Goal: Transaction & Acquisition: Purchase product/service

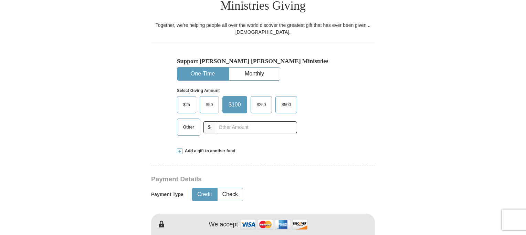
scroll to position [202, 0]
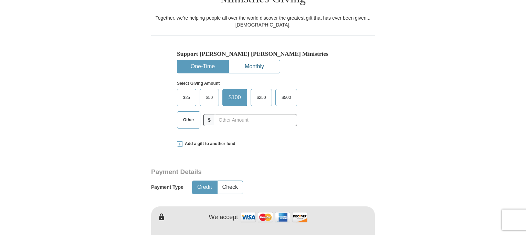
click at [250, 60] on button "Monthly" at bounding box center [254, 66] width 51 height 13
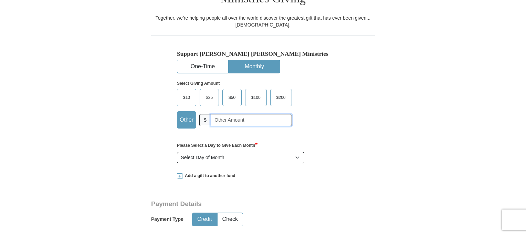
click at [216, 114] on input "text" at bounding box center [251, 120] width 81 height 12
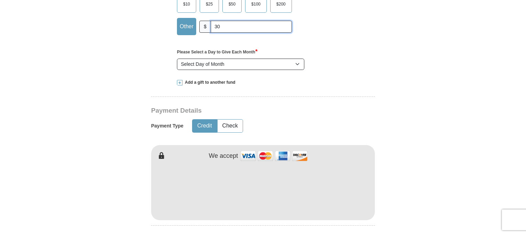
scroll to position [322, 0]
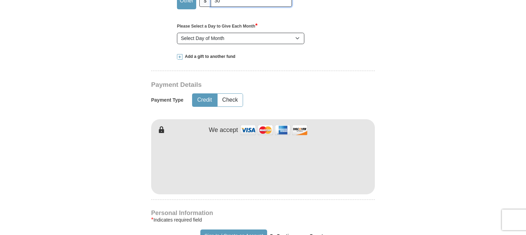
type input "30"
click at [233, 33] on select "Select Day of Month 1 2 3 4 5 6 7 8 9 10 11 12 13 14 15 16 17 18 19 20 21 22 23…" at bounding box center [240, 39] width 127 height 12
select select "17"
click at [177, 33] on select "Select Day of Month 1 2 3 4 5 6 7 8 9 10 11 12 13 14 15 16 17 18 19 20 21 22 23…" at bounding box center [240, 39] width 127 height 12
click at [225, 94] on button "Check" at bounding box center [230, 100] width 25 height 13
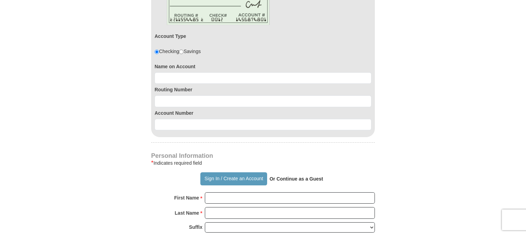
scroll to position [464, 0]
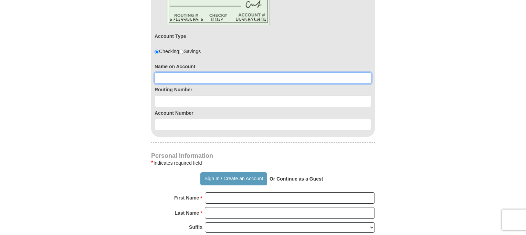
click at [191, 72] on input at bounding box center [263, 78] width 217 height 12
type input "Frances Motley"
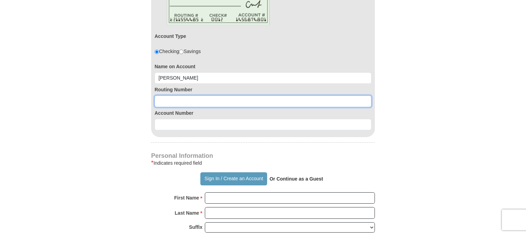
click at [175, 95] on input at bounding box center [263, 101] width 217 height 12
type input "251483023"
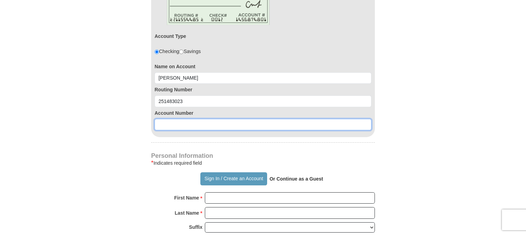
click at [163, 119] on input at bounding box center [263, 125] width 217 height 12
type input "740084084"
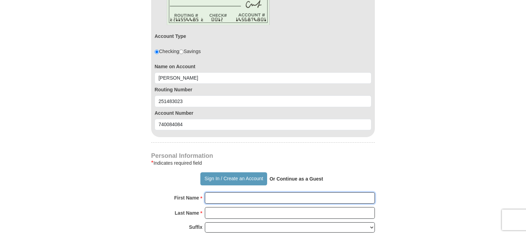
click at [227, 192] on input "First Name *" at bounding box center [290, 198] width 170 height 12
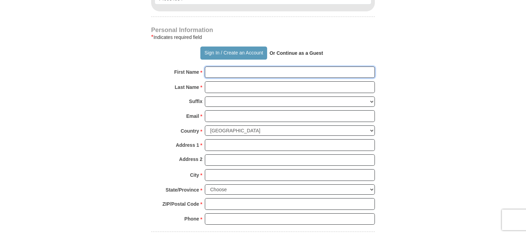
scroll to position [594, 0]
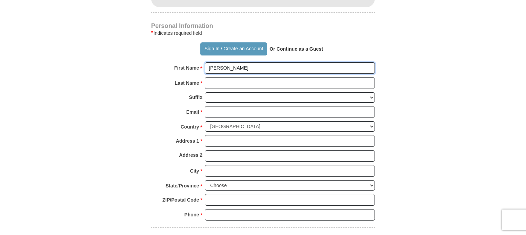
type input "Frances"
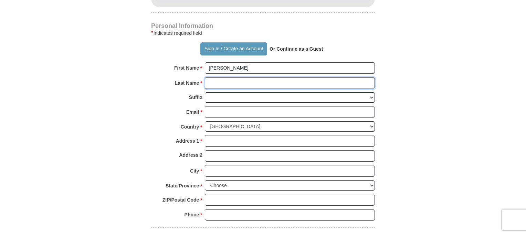
click at [214, 77] on input "Last Name *" at bounding box center [290, 83] width 170 height 12
type input "Motley"
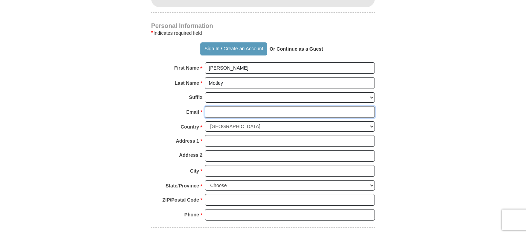
click at [214, 106] on input "Email *" at bounding box center [290, 112] width 170 height 12
type input "Francesmotley4@gmail.com"
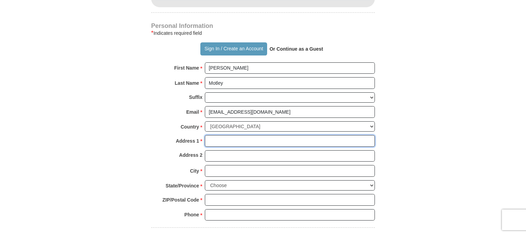
click at [221, 135] on input "Address 1 *" at bounding box center [290, 141] width 170 height 12
type input "3819 Old Stevens RD"
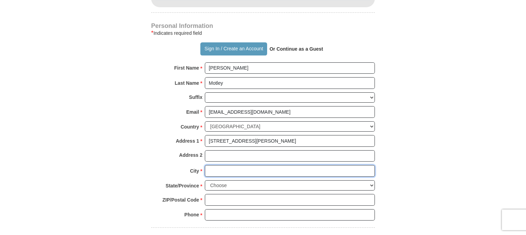
click at [219, 165] on input "City *" at bounding box center [290, 171] width 170 height 12
type input "Roanoke"
click at [218, 180] on select "Choose Alabama Alaska American Samoa Arizona Arkansas Armed Forces Americas Arm…" at bounding box center [290, 185] width 170 height 11
click at [371, 180] on select "Choose Alabama Alaska American Samoa Arizona Arkansas Armed Forces Americas Arm…" at bounding box center [290, 185] width 170 height 11
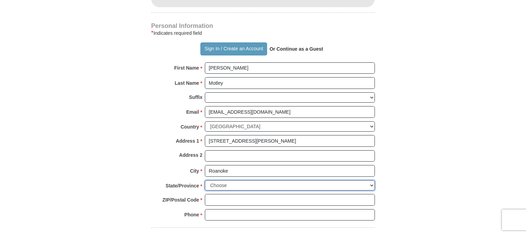
click at [371, 180] on select "Choose Alabama Alaska American Samoa Arizona Arkansas Armed Forces Americas Arm…" at bounding box center [290, 185] width 170 height 11
select select "VA"
click at [205, 180] on select "Choose Alabama Alaska American Samoa Arizona Arkansas Armed Forces Americas Arm…" at bounding box center [290, 185] width 170 height 11
click at [262, 194] on input "ZIP/Postal Code *" at bounding box center [290, 200] width 170 height 12
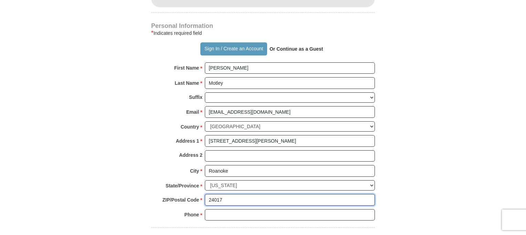
type input "24017"
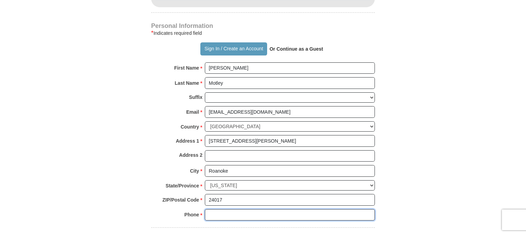
click at [313, 209] on input "Phone * *" at bounding box center [290, 215] width 170 height 12
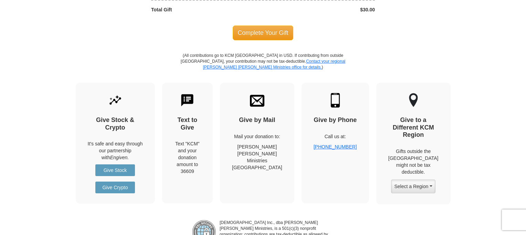
scroll to position [955, 0]
type input "5407986508"
click at [276, 26] on span "Complete Your Gift" at bounding box center [263, 33] width 61 height 14
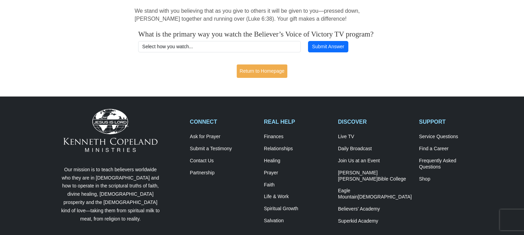
scroll to position [150, 0]
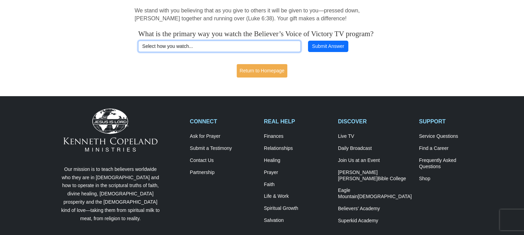
click at [277, 50] on select "Select how you watch... Daystar Morning Daystar Evening [DOMAIN_NAME] [DOMAIN_N…" at bounding box center [219, 47] width 163 height 12
select select "VICTORYCOM"
click at [138, 49] on select "Select how you watch... Daystar Morning Daystar Evening [DOMAIN_NAME] [DOMAIN_N…" at bounding box center [219, 47] width 163 height 12
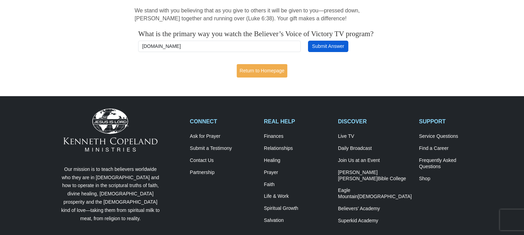
click at [324, 51] on button "Submit Answer" at bounding box center [328, 47] width 40 height 12
